Goal: Book appointment/travel/reservation

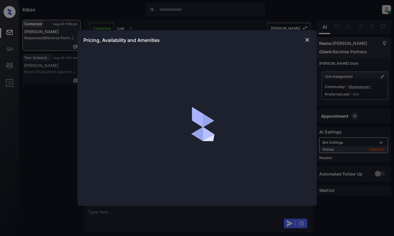
scroll to position [295, 0]
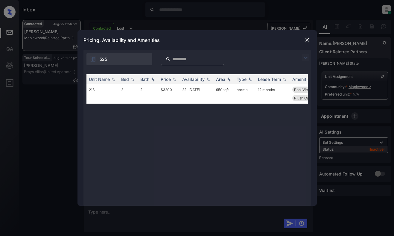
click at [204, 140] on div "Unit Name Bed Bath Price Availability Area Type Lease Term Amenities 213 2 2 $3…" at bounding box center [198, 136] width 222 height 125
click at [139, 93] on td "2" at bounding box center [148, 93] width 20 height 19
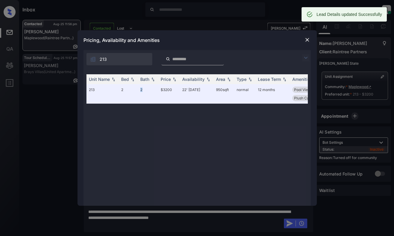
click at [305, 39] on img at bounding box center [307, 40] width 6 height 6
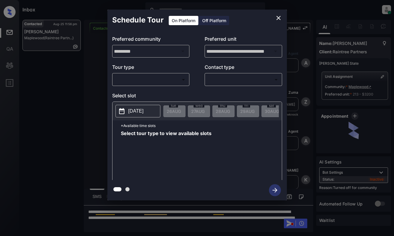
scroll to position [334, 0]
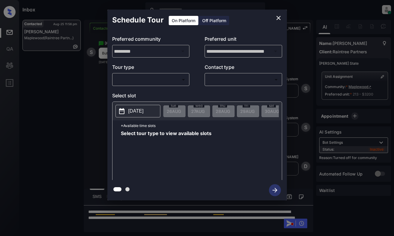
click at [145, 80] on body "Inbox Dominic Ceralde Online Set yourself offline Set yourself on break Profile…" at bounding box center [197, 118] width 394 height 236
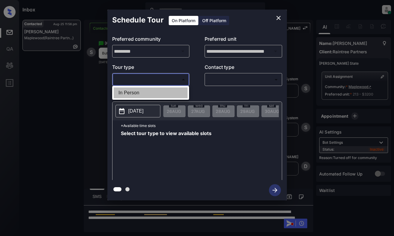
click at [145, 93] on li "In Person" at bounding box center [151, 92] width 74 height 11
type input "********"
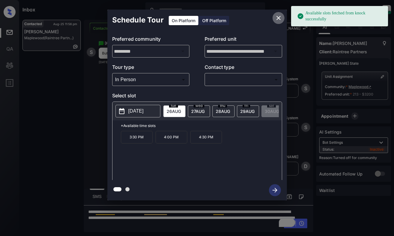
click at [277, 21] on icon "close" at bounding box center [278, 17] width 7 height 7
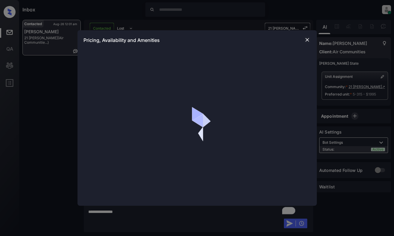
scroll to position [864, 0]
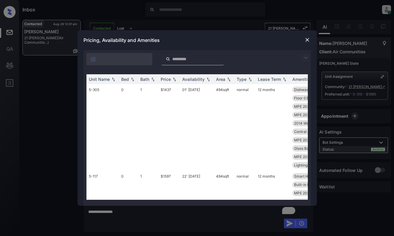
click at [308, 58] on img at bounding box center [305, 57] width 7 height 7
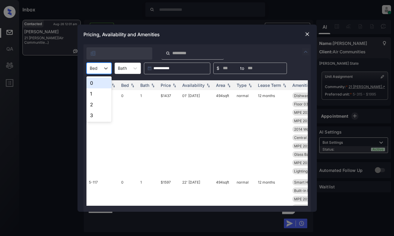
click at [97, 67] on div at bounding box center [94, 68] width 8 height 6
click at [95, 97] on div "1" at bounding box center [99, 93] width 25 height 11
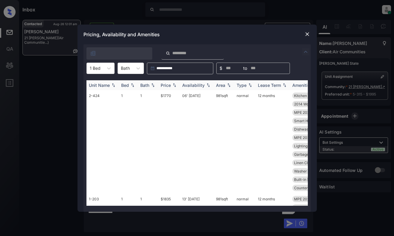
click at [173, 85] on img at bounding box center [175, 85] width 6 height 4
drag, startPoint x: 173, startPoint y: 85, endPoint x: 173, endPoint y: 103, distance: 18.3
click at [173, 85] on img at bounding box center [175, 85] width 6 height 4
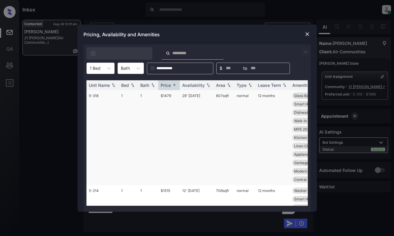
click at [173, 103] on td "$1479" at bounding box center [169, 137] width 22 height 95
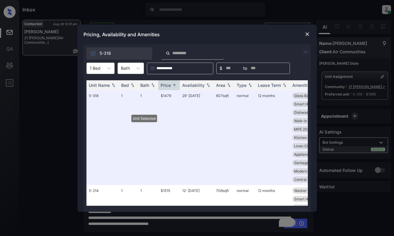
click at [306, 33] on img at bounding box center [307, 34] width 6 height 6
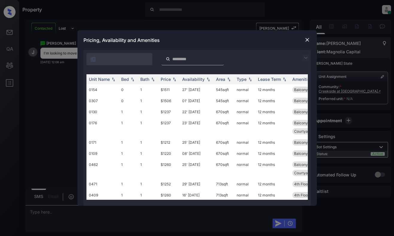
click at [307, 39] on img at bounding box center [307, 40] width 6 height 6
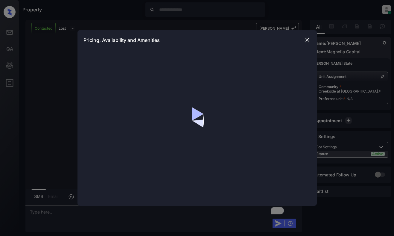
scroll to position [739, 0]
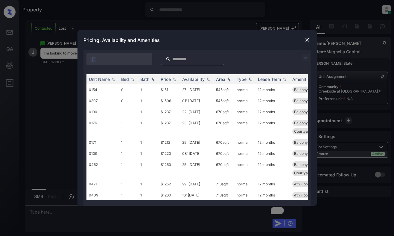
click at [307, 58] on img at bounding box center [305, 57] width 7 height 7
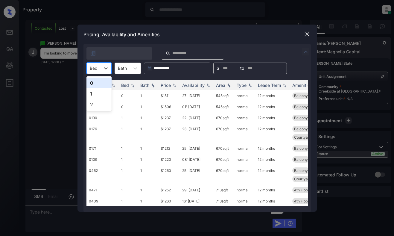
click at [98, 68] on div "Bed" at bounding box center [94, 68] width 14 height 9
click at [97, 94] on div "1" at bounding box center [99, 93] width 25 height 11
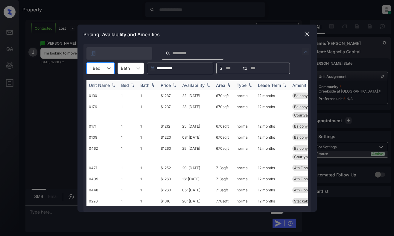
click at [172, 88] on th "Price" at bounding box center [169, 85] width 22 height 10
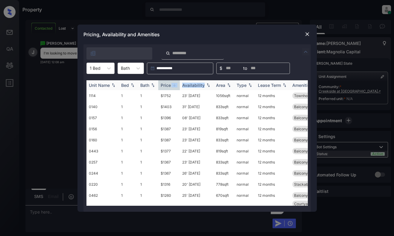
click at [172, 88] on th "Price" at bounding box center [169, 85] width 22 height 10
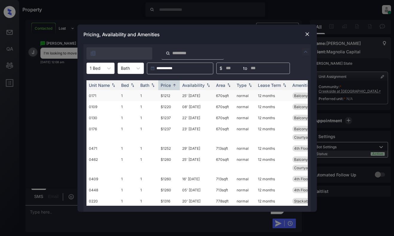
click at [170, 95] on td "$1212" at bounding box center [169, 95] width 22 height 11
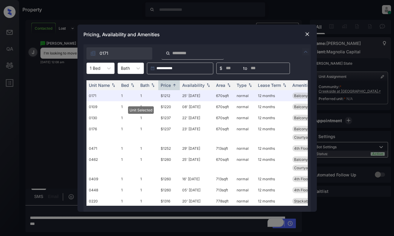
click at [310, 33] on img at bounding box center [307, 34] width 6 height 6
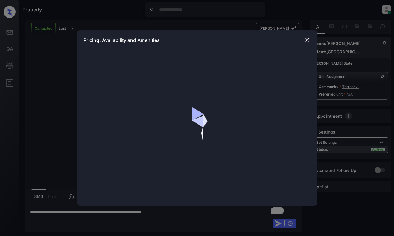
scroll to position [297, 0]
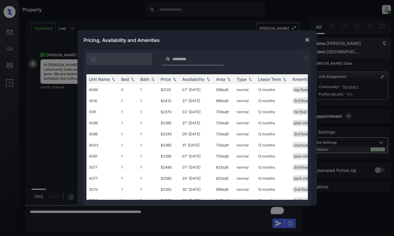
click at [307, 58] on img at bounding box center [305, 57] width 7 height 7
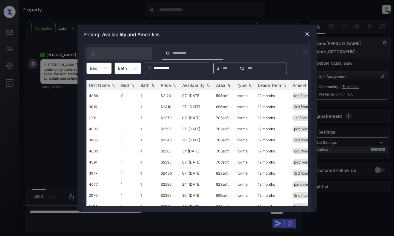
click at [92, 69] on div at bounding box center [94, 68] width 8 height 6
click at [94, 94] on div "1" at bounding box center [99, 93] width 25 height 11
click at [168, 85] on div "Price" at bounding box center [166, 85] width 10 height 5
click at [170, 93] on td "$2345" at bounding box center [169, 95] width 22 height 11
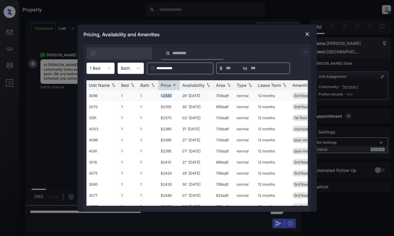
click at [170, 93] on td "$2345" at bounding box center [169, 95] width 22 height 11
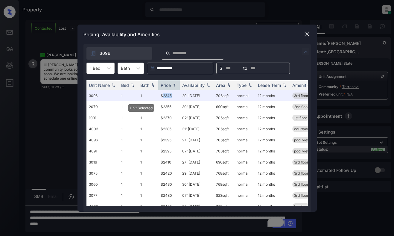
click at [307, 34] on img at bounding box center [307, 34] width 6 height 6
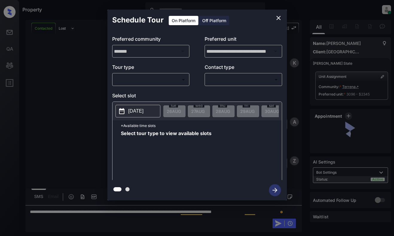
scroll to position [297, 0]
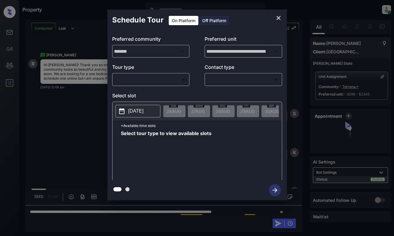
click at [160, 75] on body "Property [PERSON_NAME] Online Set yourself offline Set yourself on break Profil…" at bounding box center [197, 118] width 394 height 236
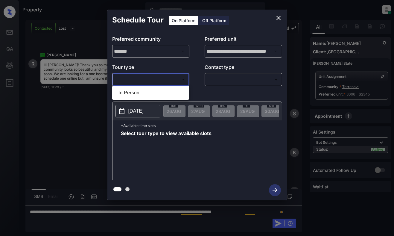
click at [157, 89] on li "In Person" at bounding box center [151, 92] width 74 height 11
type input "********"
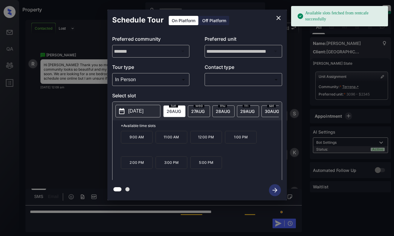
click at [144, 111] on p "[DATE]" at bounding box center [135, 110] width 15 height 7
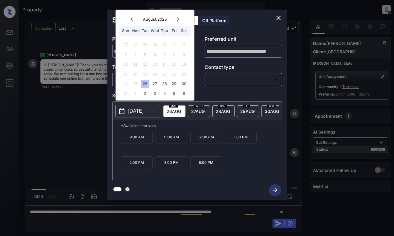
click at [179, 19] on icon at bounding box center [178, 19] width 4 height 4
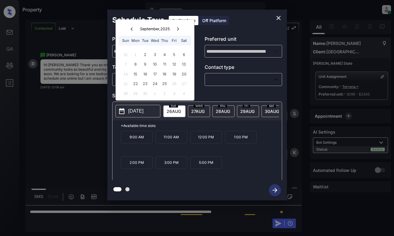
click at [280, 18] on icon "close" at bounding box center [278, 17] width 7 height 7
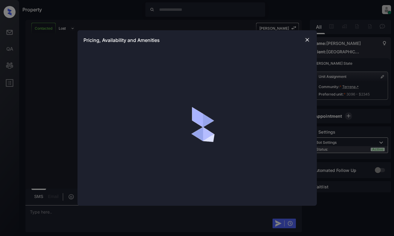
scroll to position [626, 0]
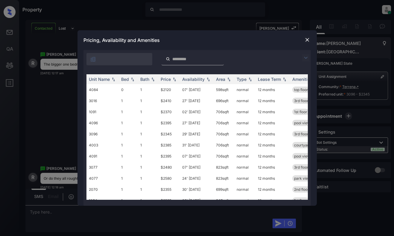
click at [304, 55] on img at bounding box center [305, 57] width 7 height 7
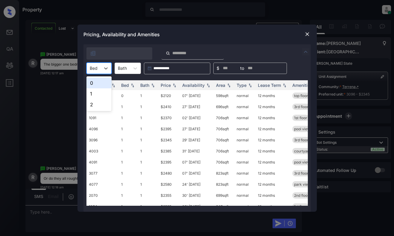
click at [98, 67] on div "Bed" at bounding box center [94, 68] width 14 height 9
click at [95, 94] on div "1" at bounding box center [99, 93] width 25 height 11
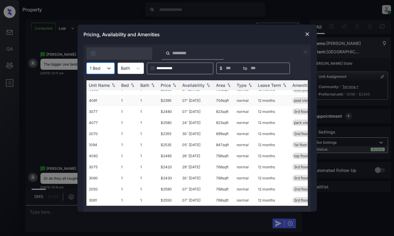
scroll to position [55, 0]
click at [307, 34] on img at bounding box center [307, 34] width 6 height 6
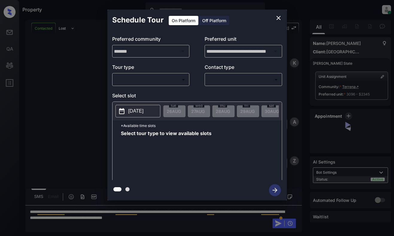
scroll to position [874, 0]
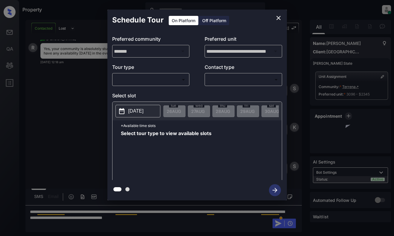
click at [174, 81] on body "Property [PERSON_NAME] Online Set yourself offline Set yourself on break Profil…" at bounding box center [197, 118] width 394 height 236
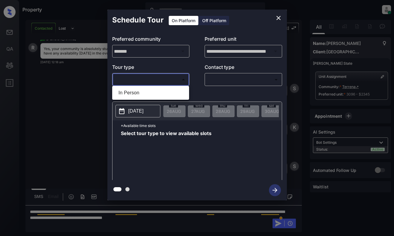
click at [171, 94] on li "In Person" at bounding box center [151, 92] width 74 height 11
type input "********"
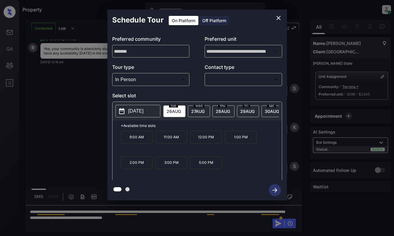
click at [195, 109] on span "27 AUG" at bounding box center [197, 111] width 13 height 5
click at [280, 18] on icon "close" at bounding box center [278, 17] width 7 height 7
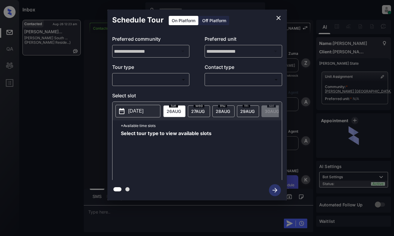
scroll to position [624, 0]
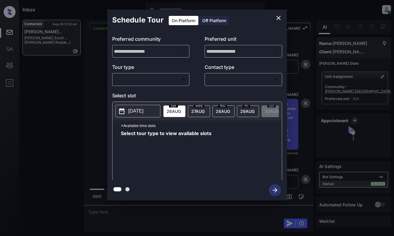
click at [175, 81] on body "Inbox Dominic Ceralde Online Set yourself offline Set yourself on break Profile…" at bounding box center [197, 118] width 394 height 236
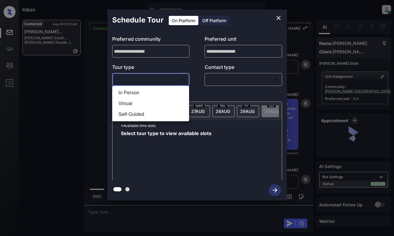
click at [172, 91] on li "In Person" at bounding box center [151, 92] width 74 height 11
type input "********"
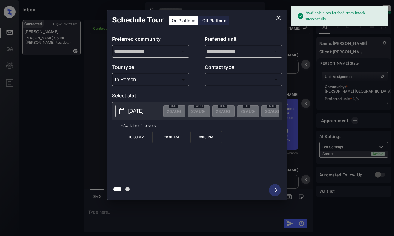
click at [138, 112] on p "2025-09-09" at bounding box center [135, 110] width 15 height 7
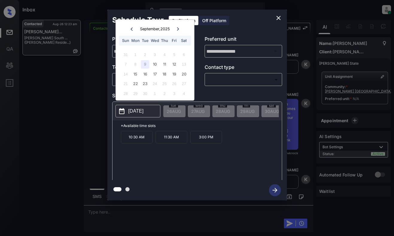
click at [278, 16] on icon "close" at bounding box center [278, 17] width 7 height 7
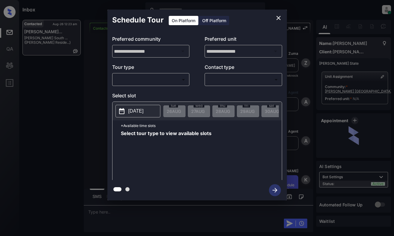
scroll to position [1522, 0]
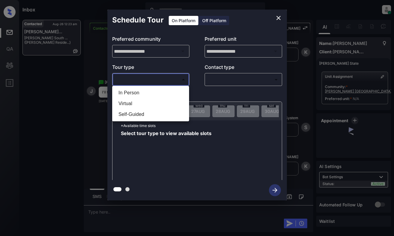
click at [147, 80] on body "Inbox [PERSON_NAME] Online Set yourself offline Set yourself on break Profile S…" at bounding box center [197, 118] width 394 height 236
click at [155, 94] on li "In Person" at bounding box center [151, 92] width 74 height 11
type input "********"
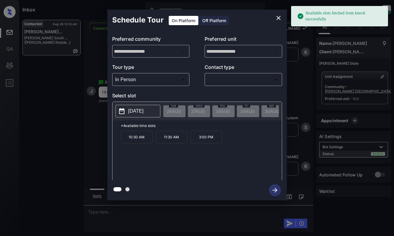
click at [129, 111] on p "[DATE]" at bounding box center [135, 110] width 15 height 7
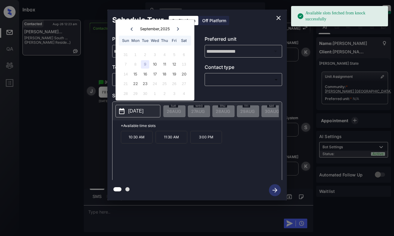
click at [145, 64] on div "9" at bounding box center [145, 64] width 8 height 8
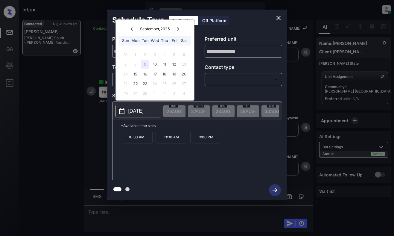
click at [277, 17] on icon "close" at bounding box center [278, 17] width 7 height 7
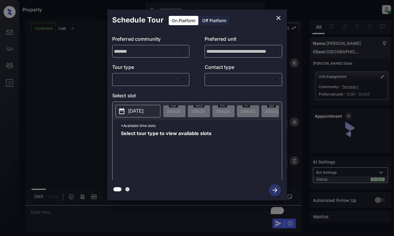
scroll to position [1335, 0]
click at [178, 80] on body "Property [PERSON_NAME] Online Set yourself offline Set yourself on break Profil…" at bounding box center [197, 118] width 394 height 236
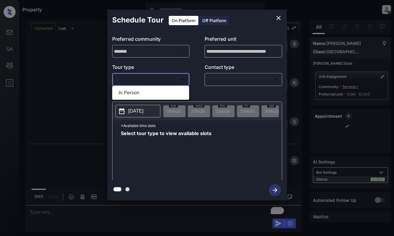
click at [178, 89] on li "In Person" at bounding box center [151, 92] width 74 height 11
type input "********"
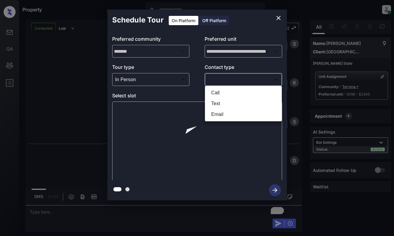
click at [223, 83] on body "Property [PERSON_NAME] Online Set yourself offline Set yourself on break Profil…" at bounding box center [197, 118] width 394 height 236
click at [230, 104] on li "Text" at bounding box center [244, 103] width 74 height 11
type input "****"
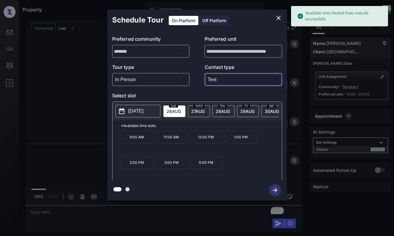
click at [172, 113] on span "[DATE]" at bounding box center [174, 111] width 14 height 5
click at [214, 169] on p "5:00 PM" at bounding box center [206, 162] width 32 height 13
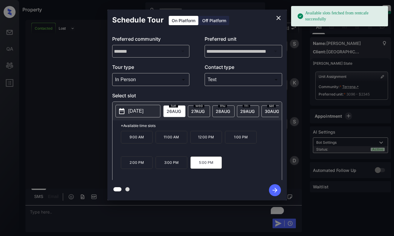
click at [278, 190] on icon "button" at bounding box center [275, 190] width 12 height 12
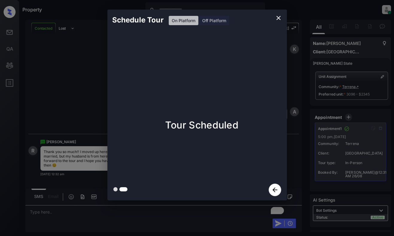
scroll to position [1639, 0]
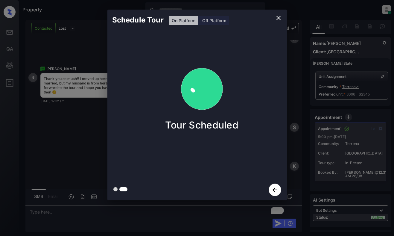
click at [75, 165] on div "Schedule Tour On Platform Off Platform Tour Scheduled" at bounding box center [197, 105] width 394 height 210
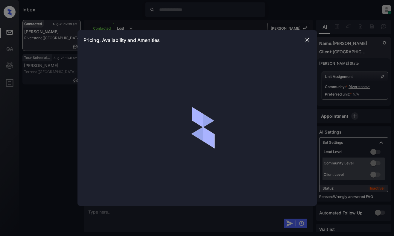
scroll to position [1504, 0]
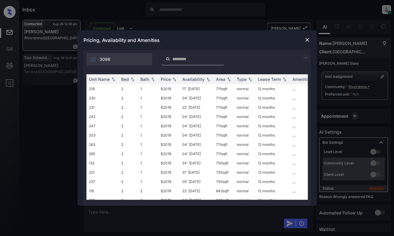
click at [307, 56] on img at bounding box center [305, 57] width 7 height 7
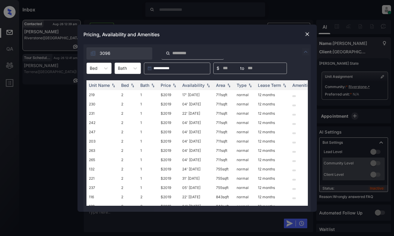
click at [99, 66] on div "Bed" at bounding box center [94, 68] width 14 height 9
click at [308, 37] on div at bounding box center [307, 34] width 7 height 7
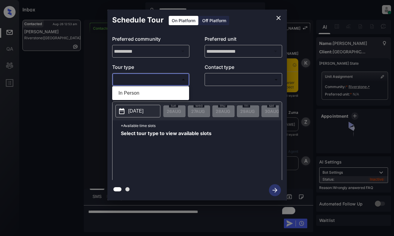
click at [152, 77] on body "**********" at bounding box center [197, 118] width 394 height 236
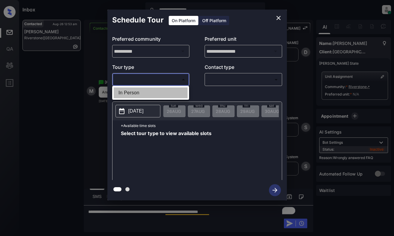
click at [159, 97] on li "In Person" at bounding box center [151, 92] width 74 height 11
type input "********"
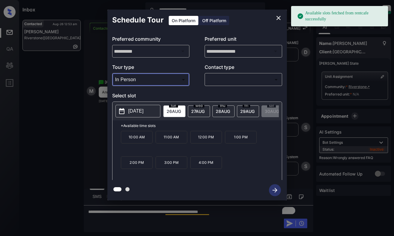
click at [144, 114] on p "[DATE]" at bounding box center [135, 110] width 15 height 7
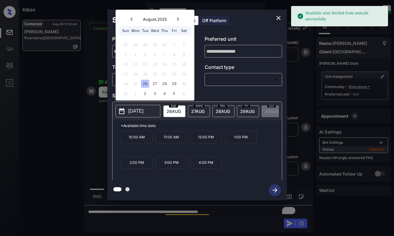
click at [281, 17] on icon "close" at bounding box center [278, 17] width 7 height 7
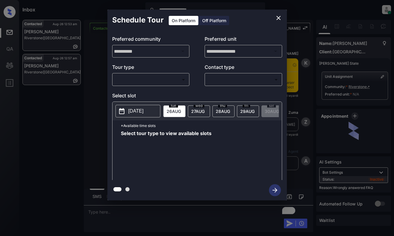
scroll to position [2294, 0]
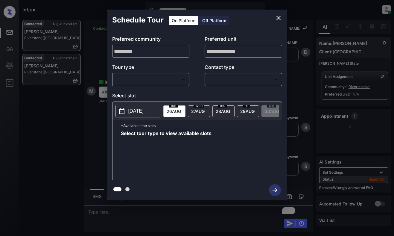
click at [178, 82] on body "**********" at bounding box center [197, 118] width 394 height 236
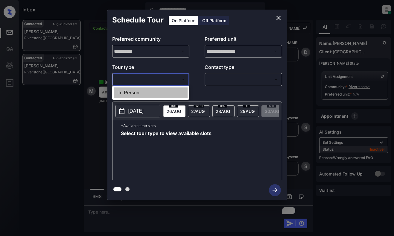
click at [176, 91] on li "In Person" at bounding box center [151, 92] width 74 height 11
type input "********"
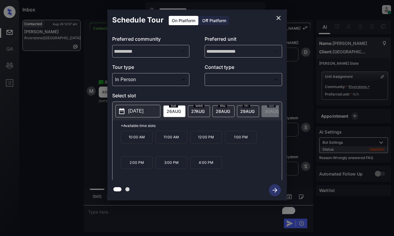
click at [248, 31] on div "**********" at bounding box center [197, 105] width 180 height 149
click at [276, 19] on icon "close" at bounding box center [278, 17] width 7 height 7
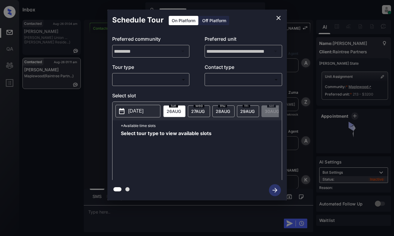
scroll to position [246, 0]
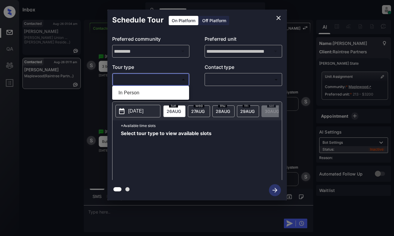
click at [158, 78] on body "**********" at bounding box center [197, 118] width 394 height 236
click at [156, 92] on li "In Person" at bounding box center [151, 92] width 74 height 11
type input "********"
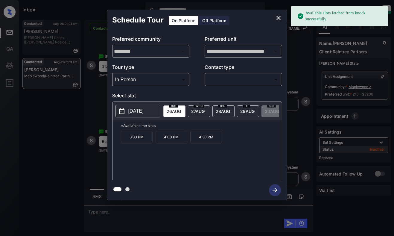
click at [142, 109] on p "[DATE]" at bounding box center [135, 110] width 15 height 7
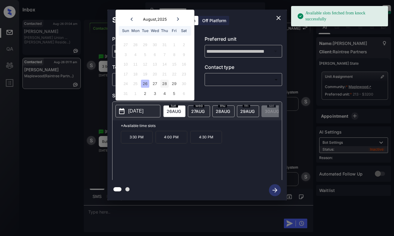
click at [163, 83] on div "28" at bounding box center [164, 84] width 8 height 8
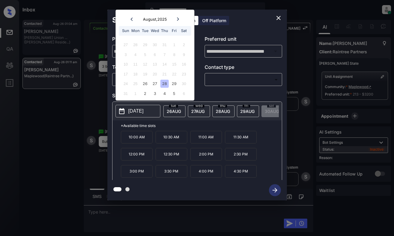
click at [275, 17] on icon "close" at bounding box center [278, 17] width 7 height 7
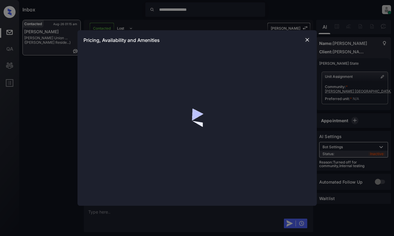
scroll to position [718, 0]
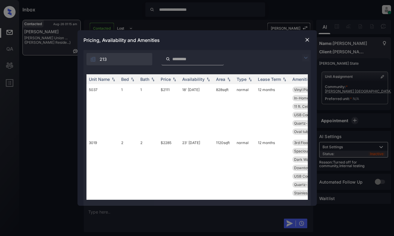
click at [306, 58] on img at bounding box center [305, 57] width 7 height 7
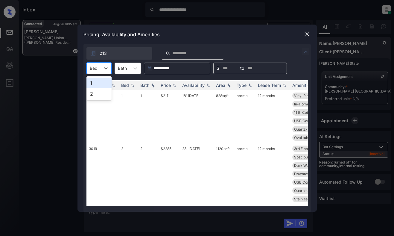
click at [93, 68] on div at bounding box center [94, 68] width 8 height 6
click at [97, 84] on div "1" at bounding box center [99, 83] width 25 height 11
click at [163, 84] on div "Price" at bounding box center [166, 85] width 10 height 5
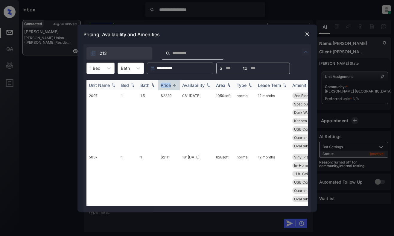
click at [163, 84] on div "Price" at bounding box center [166, 85] width 10 height 5
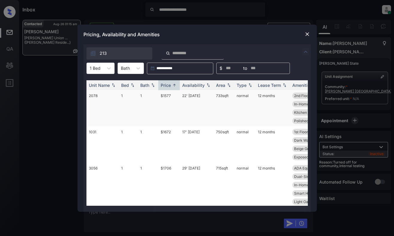
click at [171, 102] on td "$1577" at bounding box center [169, 108] width 22 height 36
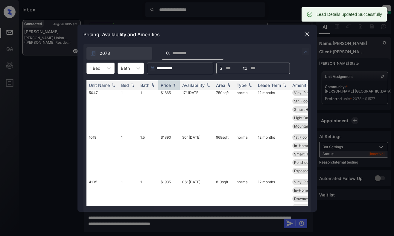
scroll to position [180, 0]
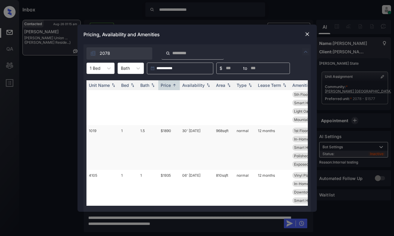
click at [165, 145] on td "$1890" at bounding box center [169, 147] width 22 height 45
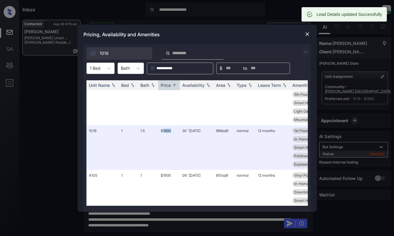
click at [309, 33] on img at bounding box center [307, 34] width 6 height 6
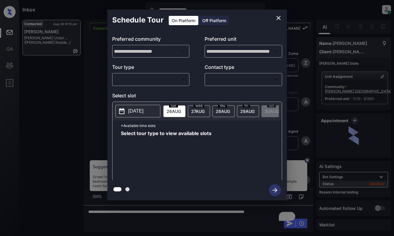
scroll to position [795, 0]
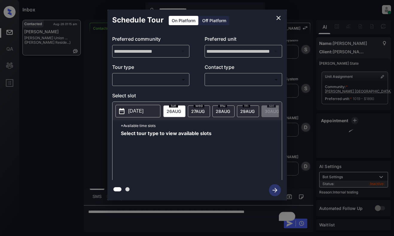
click at [165, 84] on body "**********" at bounding box center [197, 118] width 394 height 236
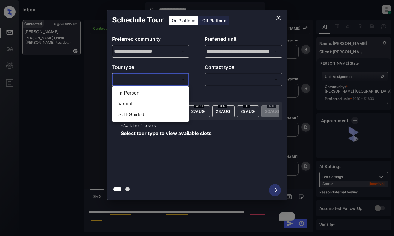
click at [163, 89] on li "In Person" at bounding box center [151, 93] width 74 height 11
type input "********"
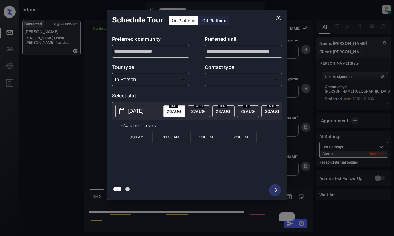
click at [259, 17] on div "Schedule Tour On Platform Off Platform" at bounding box center [197, 20] width 180 height 21
click at [277, 15] on icon "close" at bounding box center [278, 17] width 7 height 7
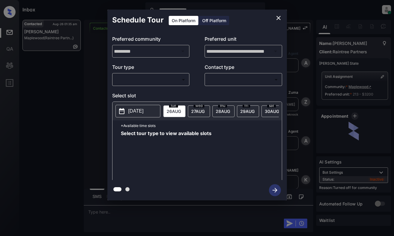
scroll to position [803, 0]
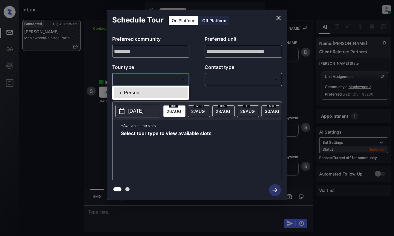
click at [142, 80] on body "**********" at bounding box center [197, 118] width 394 height 236
click at [144, 93] on li "In Person" at bounding box center [151, 92] width 74 height 11
type input "********"
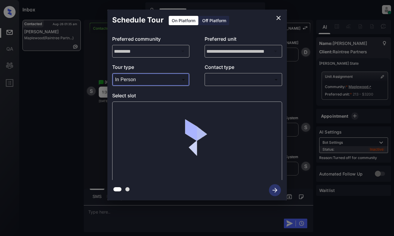
click at [211, 77] on body "**********" at bounding box center [197, 118] width 394 height 236
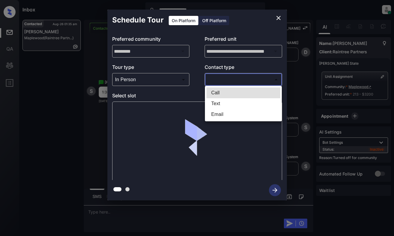
click at [217, 101] on li "Text" at bounding box center [244, 103] width 74 height 11
type input "****"
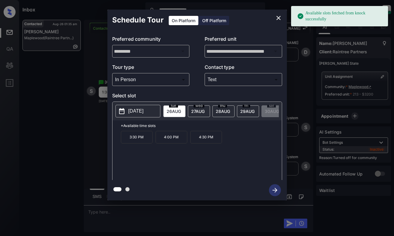
click at [138, 112] on p "2025-08-26" at bounding box center [135, 110] width 15 height 7
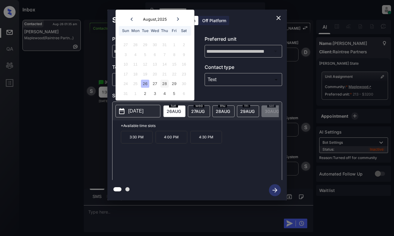
click at [163, 81] on div "28" at bounding box center [164, 84] width 8 height 8
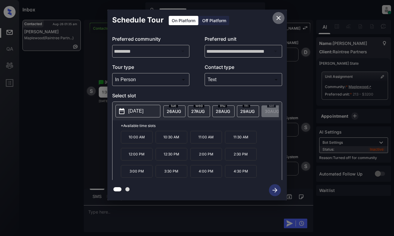
click at [276, 18] on icon "close" at bounding box center [278, 17] width 7 height 7
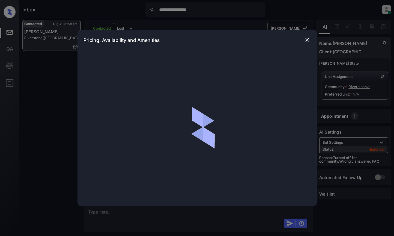
scroll to position [2526, 0]
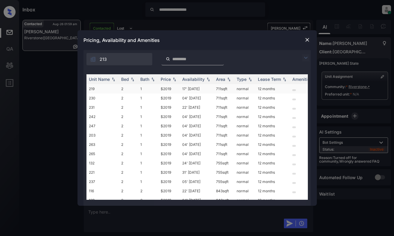
click at [131, 89] on td "2" at bounding box center [128, 88] width 19 height 9
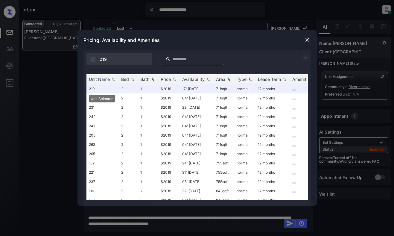
click at [309, 38] on img at bounding box center [307, 40] width 6 height 6
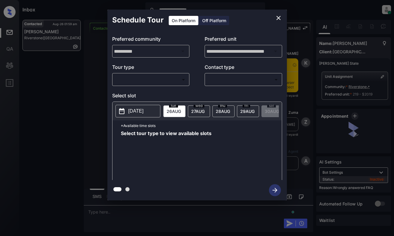
scroll to position [2565, 0]
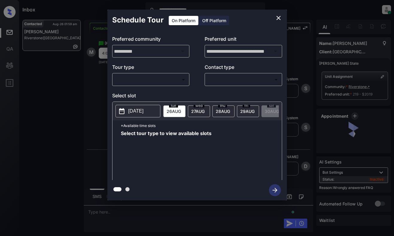
click at [165, 80] on body "**********" at bounding box center [197, 118] width 394 height 236
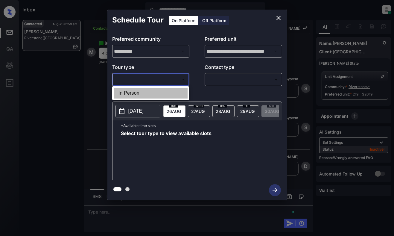
click at [165, 92] on li "In Person" at bounding box center [151, 93] width 74 height 11
type input "********"
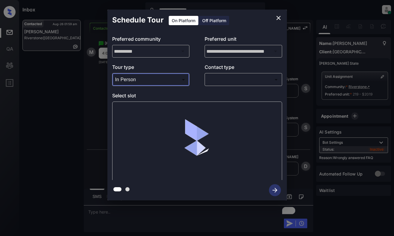
click at [240, 82] on body "**********" at bounding box center [197, 118] width 394 height 236
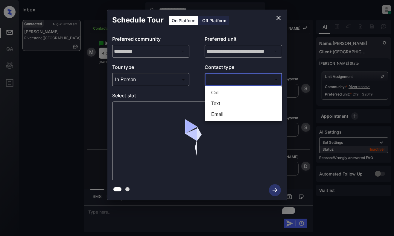
click at [232, 103] on li "Text" at bounding box center [244, 103] width 74 height 11
type input "****"
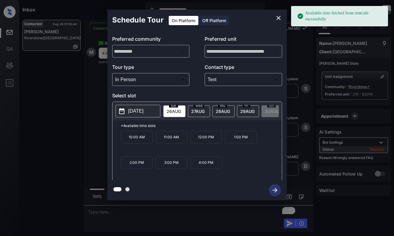
click at [172, 112] on span "[DATE]" at bounding box center [174, 111] width 14 height 5
click at [198, 162] on p "4:00 PM" at bounding box center [206, 162] width 32 height 13
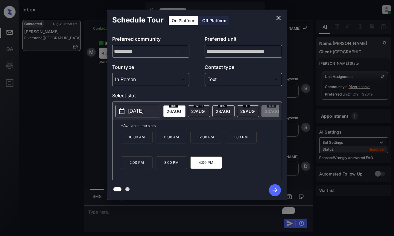
click at [277, 191] on icon "button" at bounding box center [275, 190] width 12 height 12
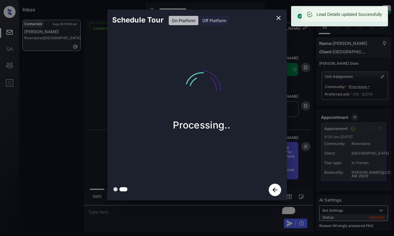
scroll to position [2707, 0]
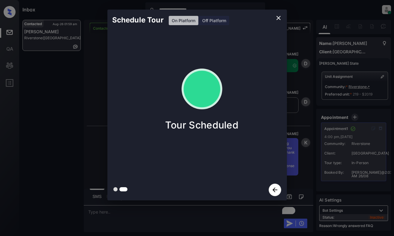
click at [304, 151] on div "Schedule Tour On Platform Off Platform Tour Scheduled" at bounding box center [197, 105] width 394 height 210
